Goal: Information Seeking & Learning: Learn about a topic

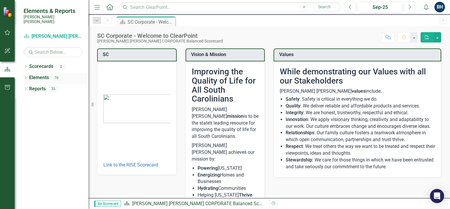
click at [29, 78] on div "Elements 70" at bounding box center [58, 78] width 59 height 11
click at [27, 77] on div "Dropdown Elements 70" at bounding box center [56, 78] width 65 height 11
click at [25, 77] on icon "Dropdown" at bounding box center [26, 78] width 4 height 3
click at [29, 87] on div "Dropdown" at bounding box center [29, 89] width 4 height 5
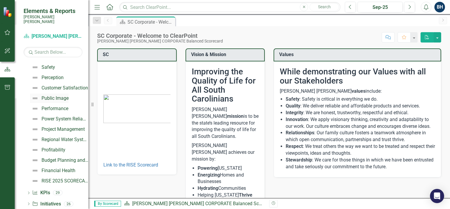
scroll to position [70, 0]
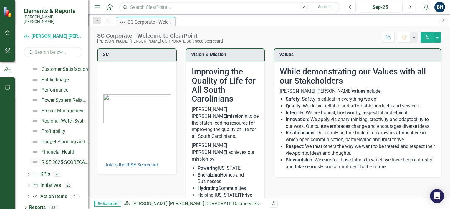
click at [49, 159] on div "RISE 2025 SCORECARD" at bounding box center [65, 161] width 47 height 5
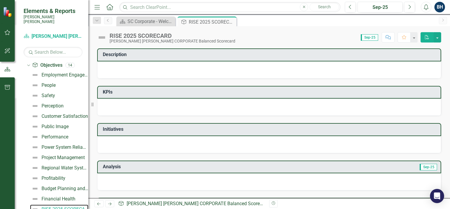
scroll to position [70, 0]
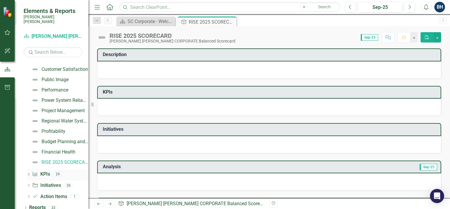
click at [28, 173] on icon "Dropdown" at bounding box center [29, 174] width 4 height 3
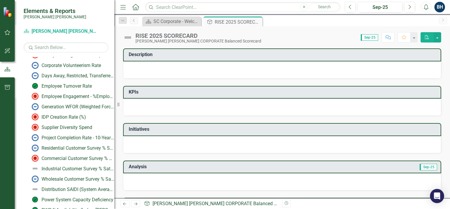
drag, startPoint x: 89, startPoint y: 72, endPoint x: 114, endPoint y: 78, distance: 25.9
click at [114, 78] on div "Resize" at bounding box center [116, 104] width 5 height 209
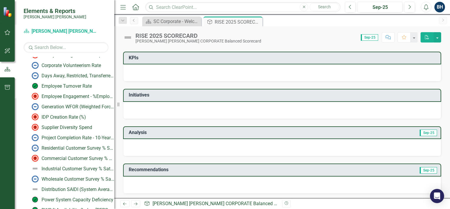
scroll to position [0, 0]
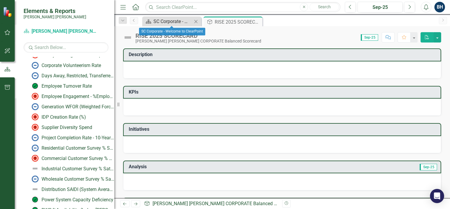
click at [172, 19] on div "SC Corporate - Welcome to ClearPoint" at bounding box center [173, 21] width 39 height 7
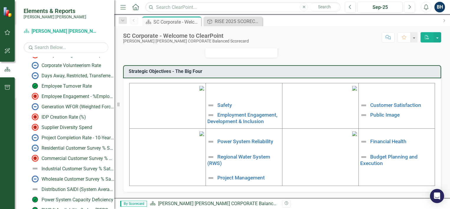
scroll to position [186, 0]
click at [383, 111] on link "Public Image" at bounding box center [384, 114] width 29 height 6
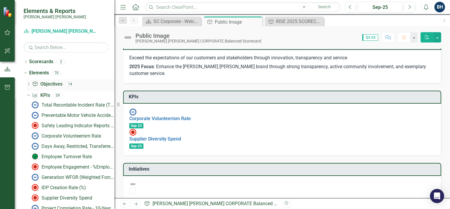
click at [27, 82] on div "Dropdown" at bounding box center [29, 84] width 4 height 5
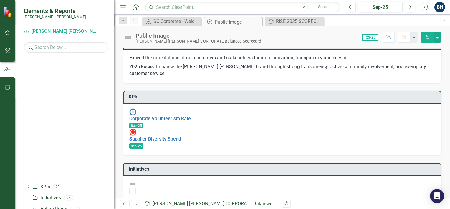
scroll to position [57, 0]
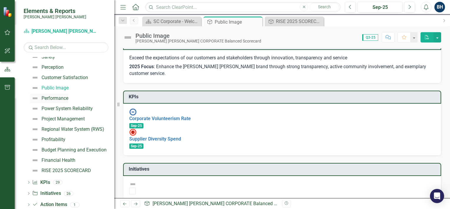
click at [59, 94] on link "Performance" at bounding box center [49, 97] width 38 height 9
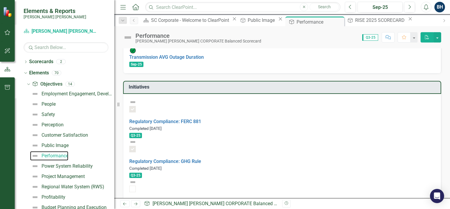
scroll to position [203, 0]
click at [186, 158] on link "Regulatory Compliance: GHG Rule" at bounding box center [165, 161] width 72 height 6
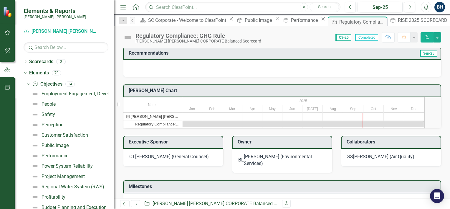
scroll to position [134, 0]
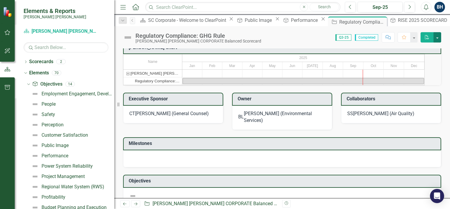
click at [435, 36] on button "button" at bounding box center [438, 37] width 8 height 10
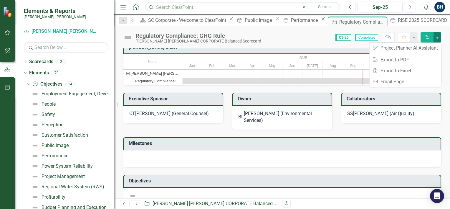
click at [435, 36] on button "button" at bounding box center [438, 37] width 8 height 10
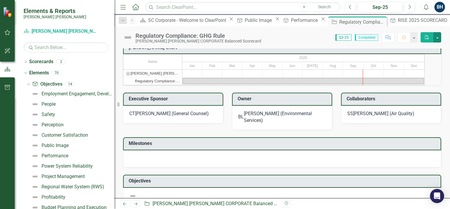
scroll to position [180, 0]
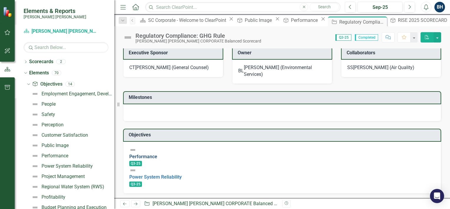
click at [157, 159] on link "Performance" at bounding box center [143, 157] width 28 height 6
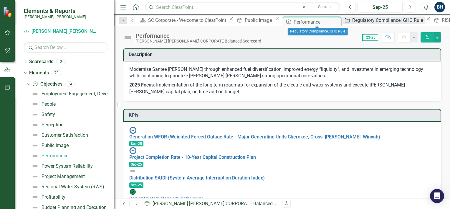
click at [352, 21] on div "Regulatory Compliance: GHG Rule" at bounding box center [388, 20] width 72 height 7
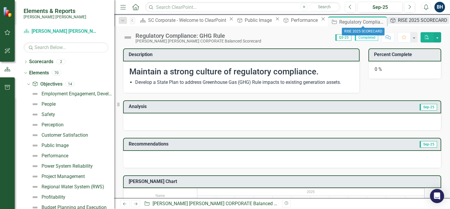
click at [398, 22] on div "RISE 2025 SCORECARD" at bounding box center [423, 20] width 51 height 7
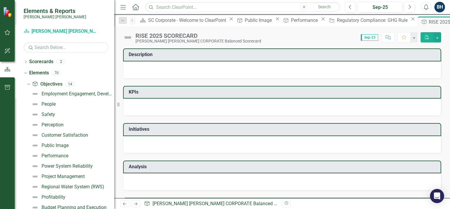
scroll to position [24, 0]
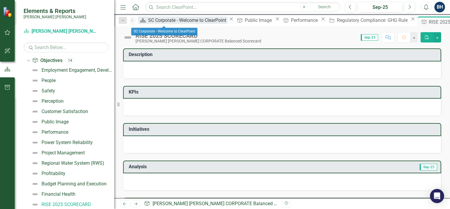
click at [153, 23] on link "Scorecard SC Corporate - Welcome to ClearPoint" at bounding box center [183, 20] width 90 height 7
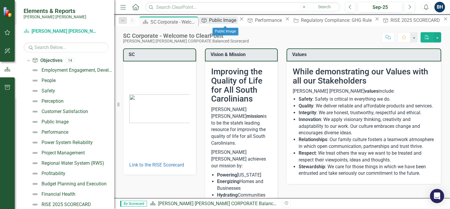
click at [225, 23] on div "Public Image" at bounding box center [223, 20] width 29 height 7
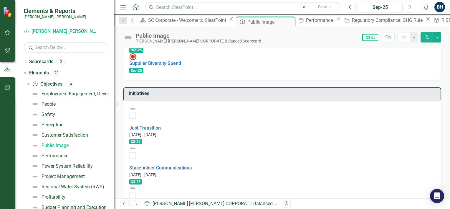
scroll to position [87, 0]
click at [50, 124] on div "Perception" at bounding box center [53, 124] width 22 height 5
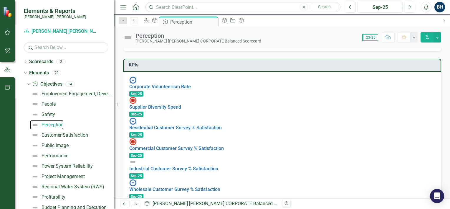
scroll to position [44, 0]
click at [58, 145] on div "Public Image" at bounding box center [55, 145] width 27 height 5
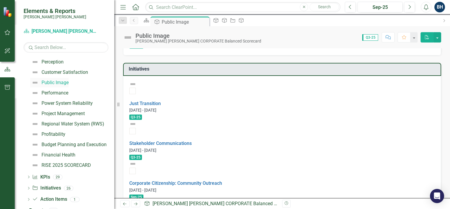
scroll to position [70, 0]
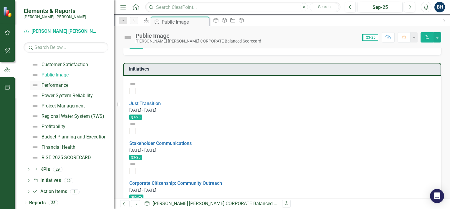
click at [60, 84] on div "Performance" at bounding box center [55, 85] width 27 height 5
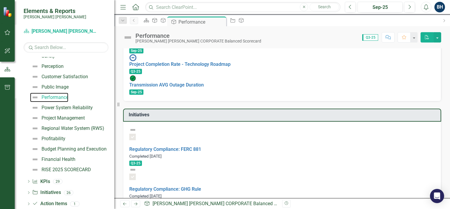
scroll to position [70, 0]
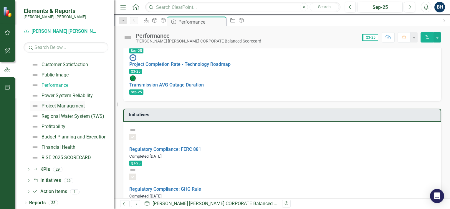
click at [66, 107] on div "Project Management" at bounding box center [63, 105] width 43 height 5
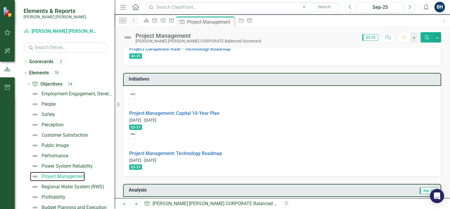
scroll to position [70, 0]
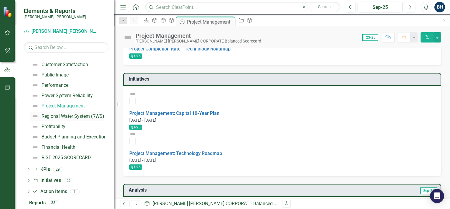
click at [65, 116] on div "Regional Water System (RWS)" at bounding box center [73, 115] width 63 height 5
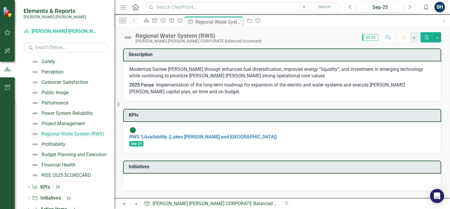
scroll to position [70, 0]
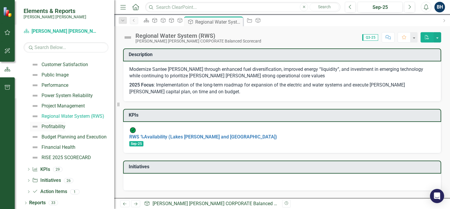
click at [54, 124] on div "Profitability" at bounding box center [54, 126] width 24 height 5
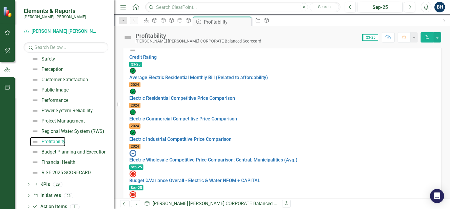
scroll to position [70, 0]
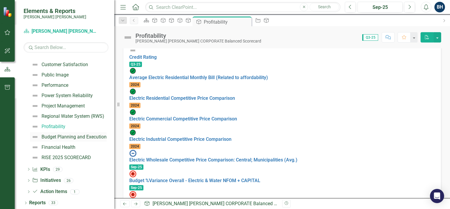
click at [72, 137] on div "Budget Planning and Execution" at bounding box center [74, 136] width 65 height 5
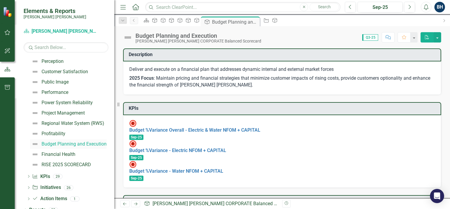
scroll to position [70, 0]
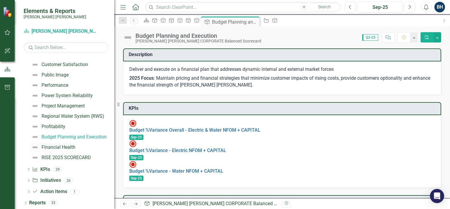
click at [62, 145] on div "Financial Health" at bounding box center [59, 146] width 34 height 5
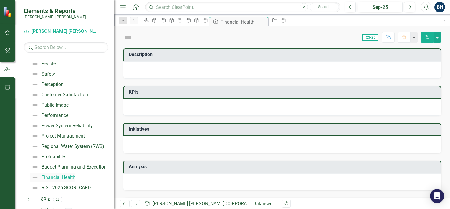
scroll to position [13, 0]
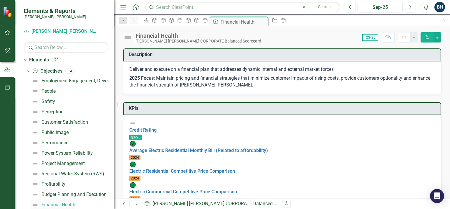
checkbox input "true"
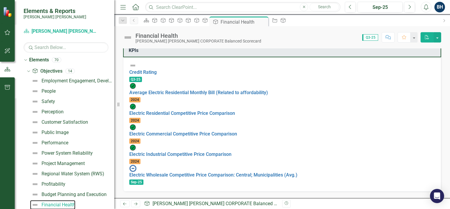
scroll to position [70, 0]
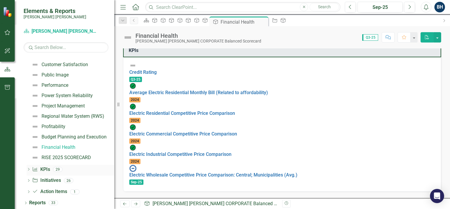
click at [28, 172] on div "Dropdown" at bounding box center [29, 169] width 4 height 5
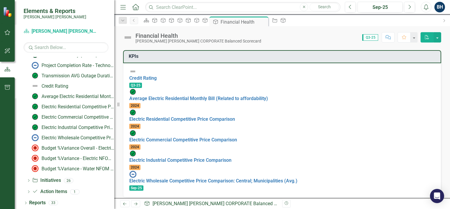
scroll to position [52, 0]
click at [264, 20] on icon at bounding box center [262, 21] width 3 height 3
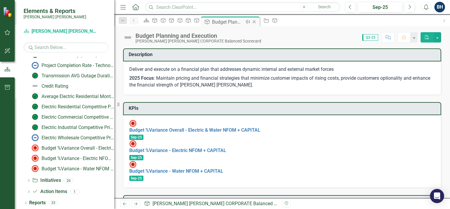
click at [244, 24] on div "Budget Planning and Execution" at bounding box center [228, 21] width 32 height 7
click at [257, 23] on icon "Close" at bounding box center [254, 21] width 6 height 5
